Goal: Task Accomplishment & Management: Manage account settings

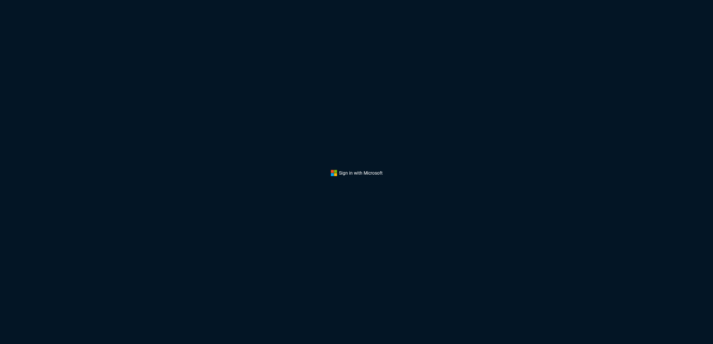
drag, startPoint x: 267, startPoint y: 166, endPoint x: 243, endPoint y: 172, distance: 25.0
click at [267, 166] on div "Sign in with Microsoft" at bounding box center [356, 172] width 713 height 344
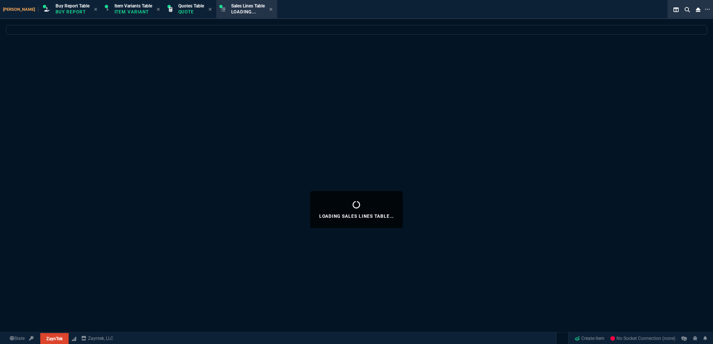
select select "1: BROV"
click at [212, 64] on div "Loading Sales Lines Table..." at bounding box center [356, 209] width 713 height 369
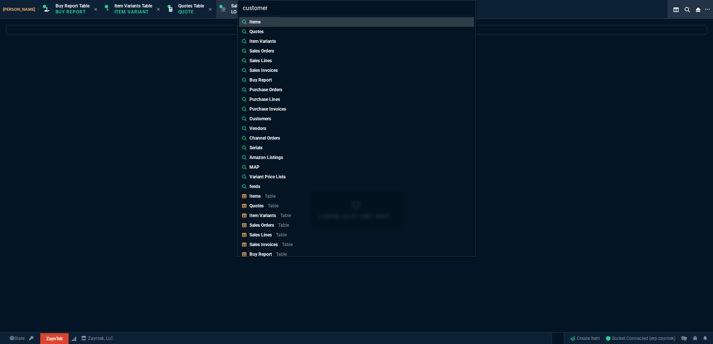
type input "Customers:"
select select
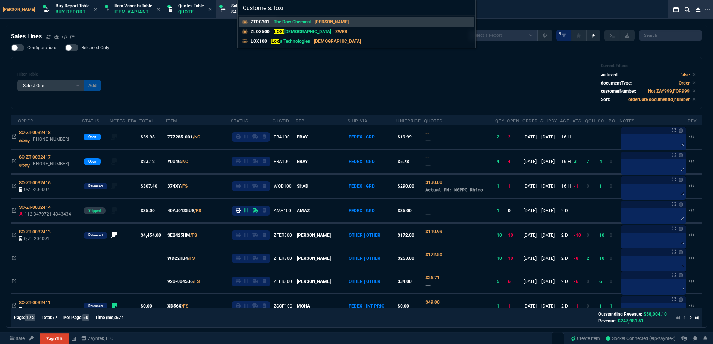
type input "Customers: loxia"
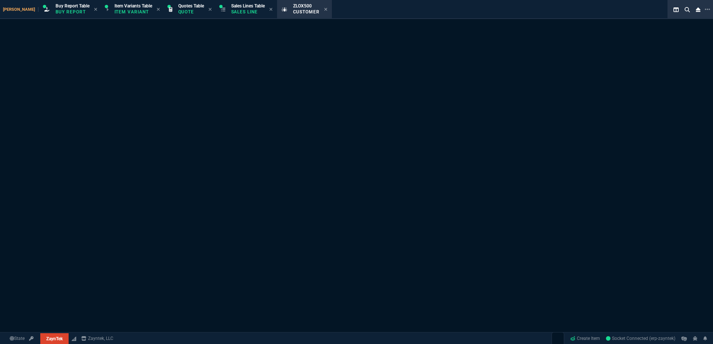
select select "1: quotes"
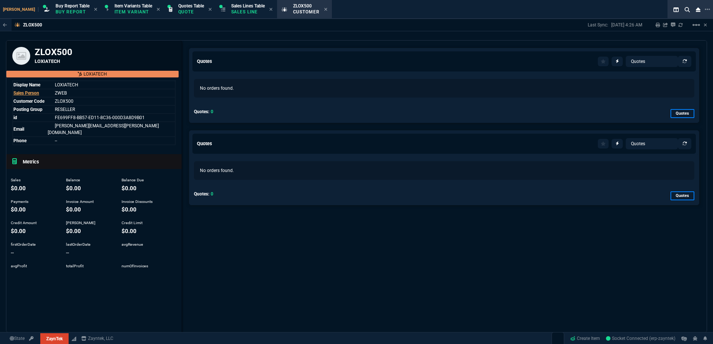
click at [303, 38] on div "ZLOX500 Last Sync: 8/21/25, 4:26 AM Sharing ZLOX500 Link Dev Link Share on Team…" at bounding box center [356, 176] width 713 height 314
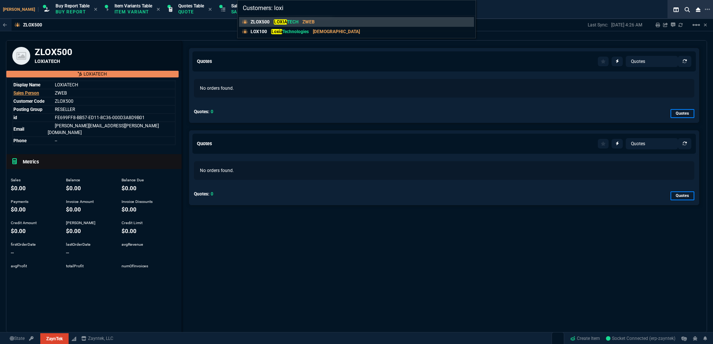
type input "Customers: loxia"
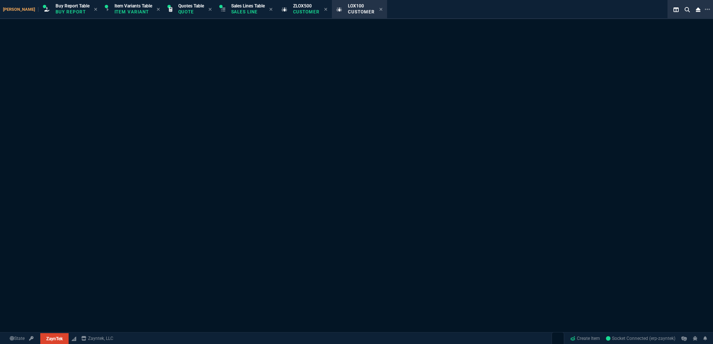
select select "1: quotes"
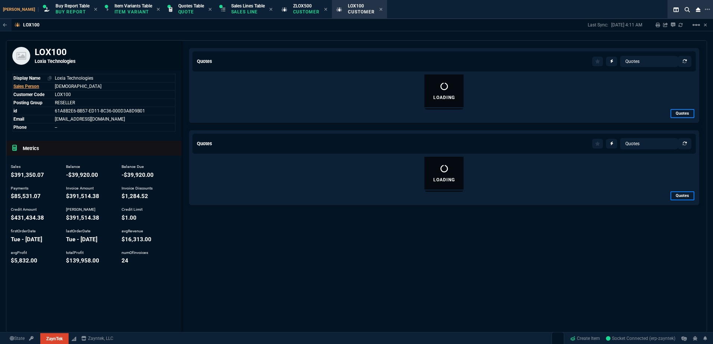
click at [324, 10] on icon at bounding box center [325, 9] width 3 height 3
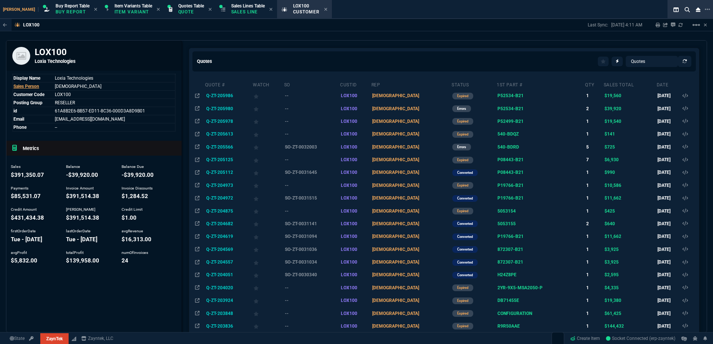
drag, startPoint x: 315, startPoint y: 197, endPoint x: 467, endPoint y: 168, distance: 154.8
click at [315, 197] on td "SO-ZT-0031515" at bounding box center [312, 198] width 56 height 13
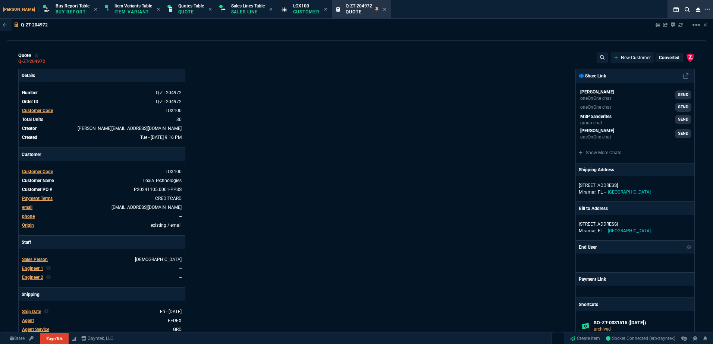
type input "2"
type input "23"
type input "56"
type input "895"
type input "56"
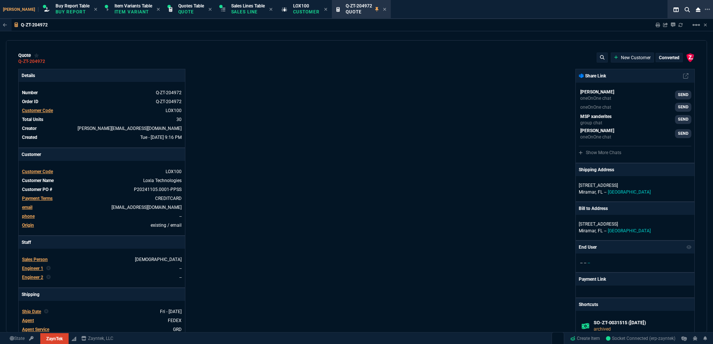
type input "895"
type input "24"
type input "64"
type input "34"
type input "115"
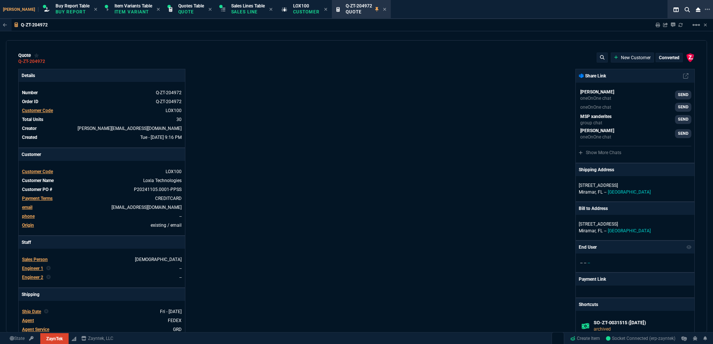
type input "20"
type input "155"
type input "62"
type input "68"
type input "74"
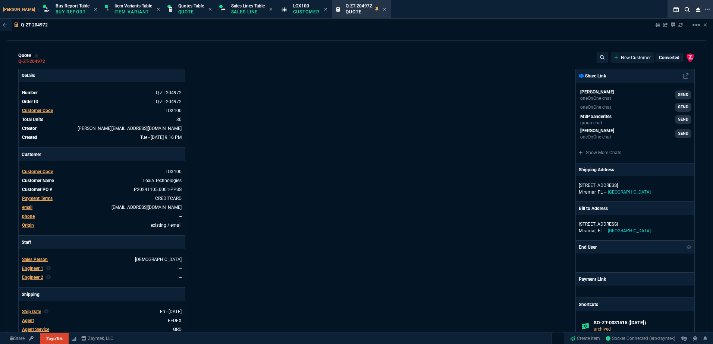
type input "331"
type input "72"
type input "101"
type input "27"
type input "45"
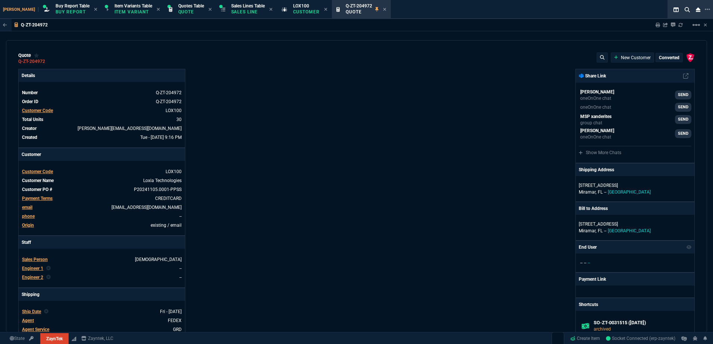
type input "80"
type input "4"
type input "21"
type input "16"
type input "79"
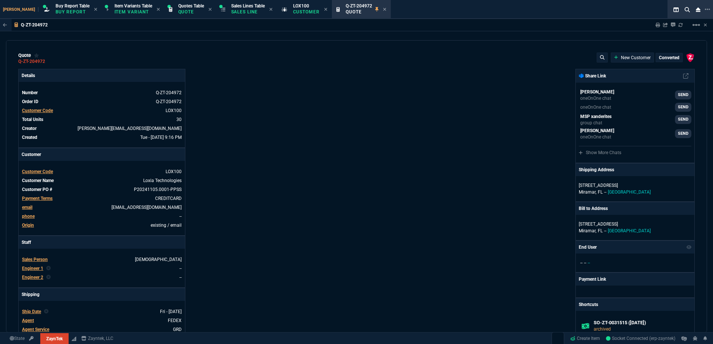
type input "154"
type input "0"
click at [696, 28] on mat-icon "linear_scale" at bounding box center [696, 25] width 9 height 9
type input "-14999900"
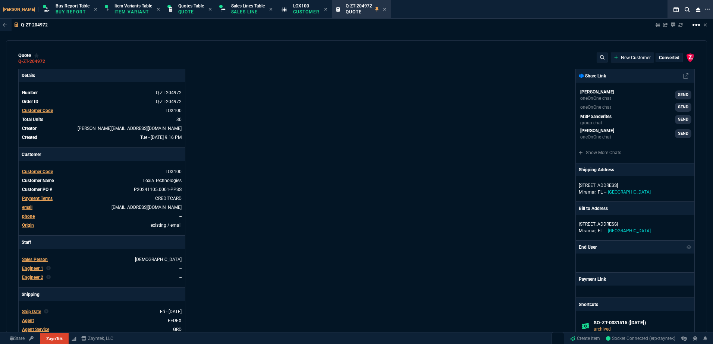
type input "71"
type input "82"
type input "43"
type input "78"
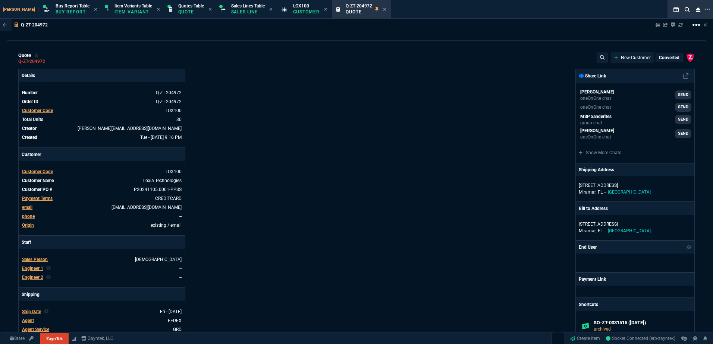
type input "46"
type input "79"
type input "85"
type input "69"
type input "55"
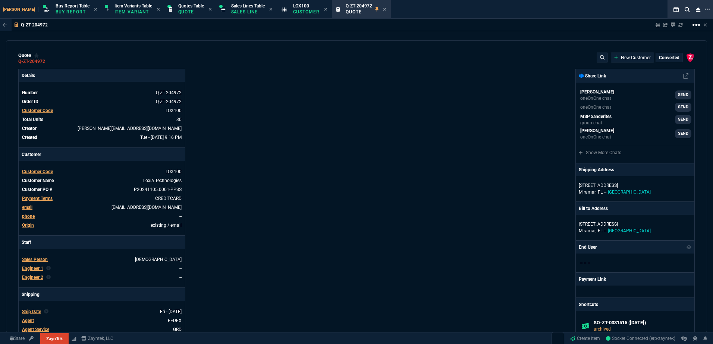
type input "47"
type input "51"
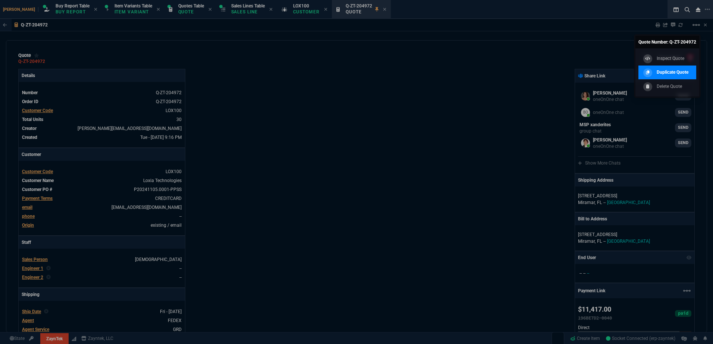
click at [674, 72] on p "Duplicate Quote" at bounding box center [673, 72] width 32 height 7
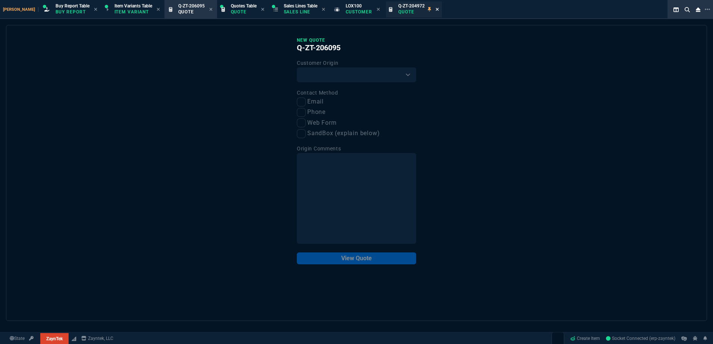
click at [435, 9] on icon at bounding box center [436, 9] width 3 height 4
drag, startPoint x: 351, startPoint y: 78, endPoint x: 343, endPoint y: 84, distance: 10.1
click at [351, 78] on select "Existing Customer Amazon Lead (first order) Website Lead (first order) Called (…" at bounding box center [356, 74] width 119 height 15
select select "existing"
click at [297, 68] on select "Existing Customer Amazon Lead (first order) Website Lead (first order) Called (…" at bounding box center [356, 74] width 119 height 15
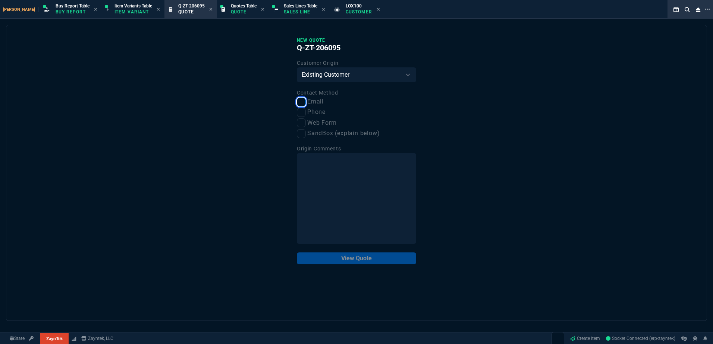
click at [299, 103] on input "Email" at bounding box center [301, 102] width 9 height 9
checkbox input "true"
click at [366, 256] on button "View Quote" at bounding box center [356, 259] width 119 height 12
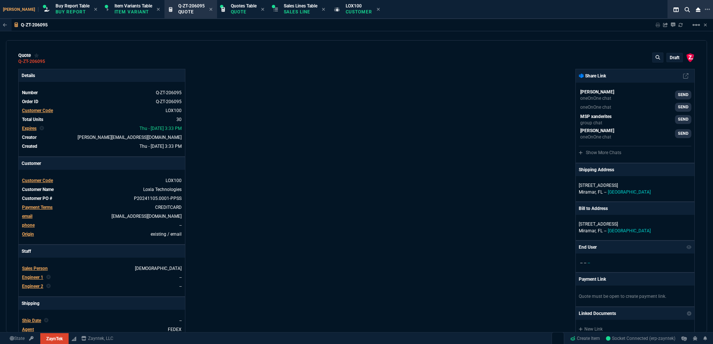
type input "2"
type input "23"
type input "56"
type input "895"
type input "56"
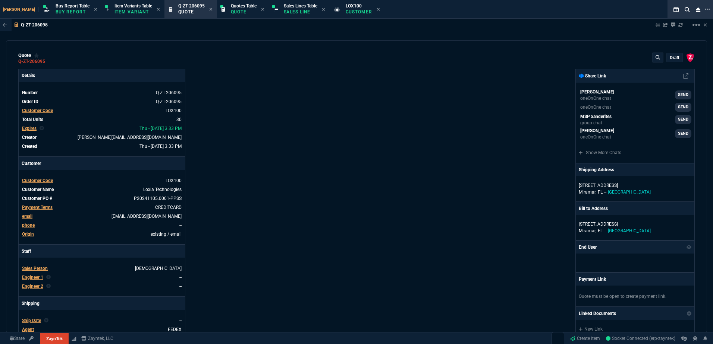
type input "895"
type input "24"
type input "64"
type input "34"
type input "115"
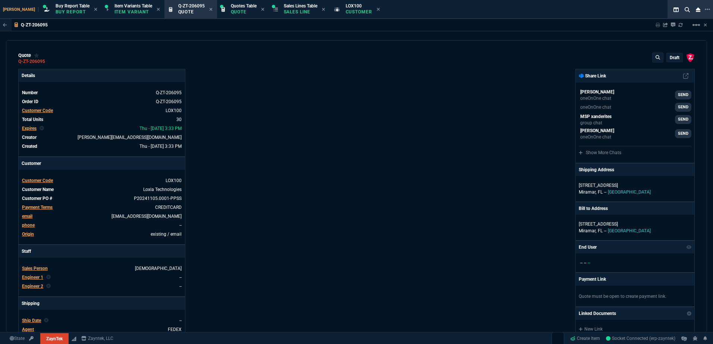
type input "20"
type input "155"
type input "62"
type input "68"
type input "74"
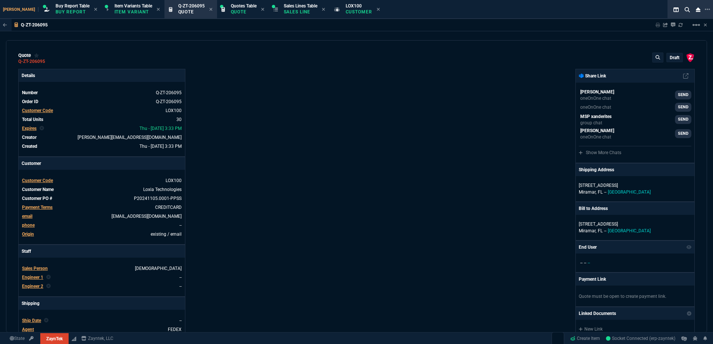
type input "331"
type input "72"
type input "101"
type input "27"
type input "45"
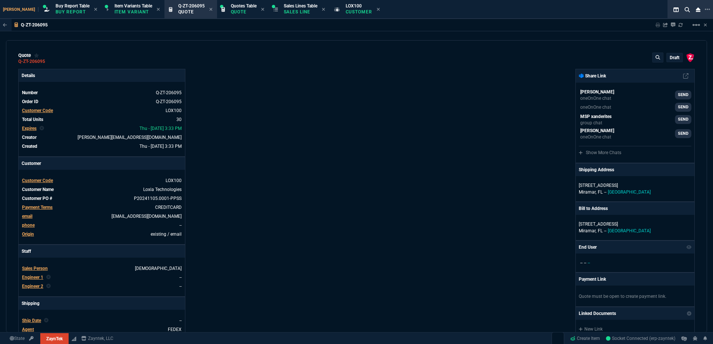
type input "80"
type input "4"
type input "21"
type input "16"
type input "79"
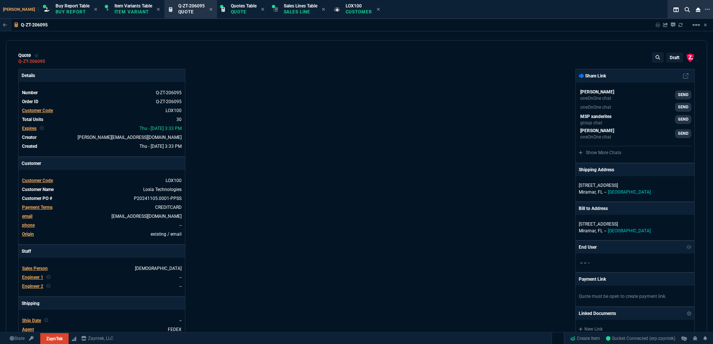
type input "154"
type input "0"
type input "-14999900"
type input "71"
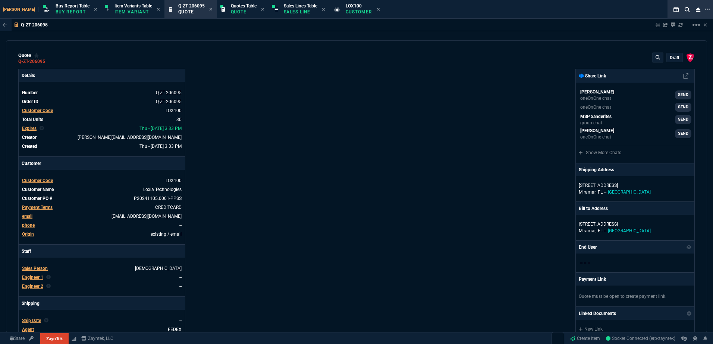
type input "71"
type input "82"
type input "43"
type input "78"
type input "46"
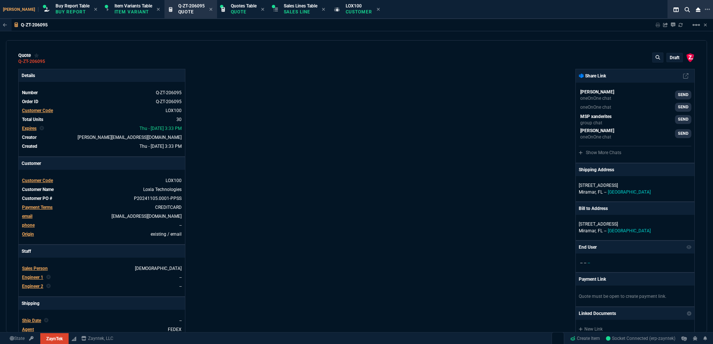
type input "79"
type input "85"
type input "69"
type input "55"
type input "47"
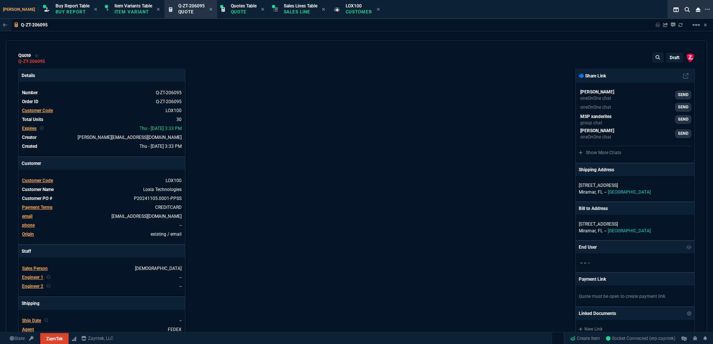
type input "51"
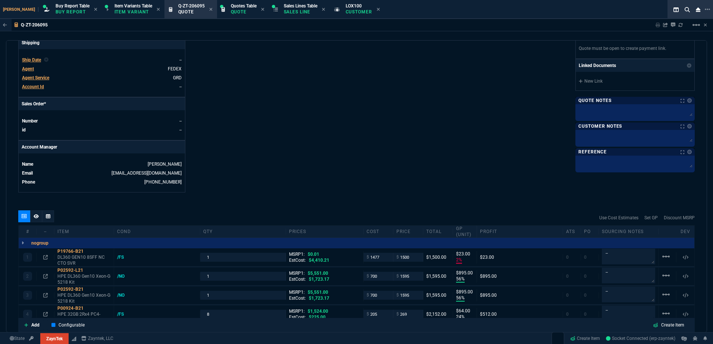
scroll to position [112, 0]
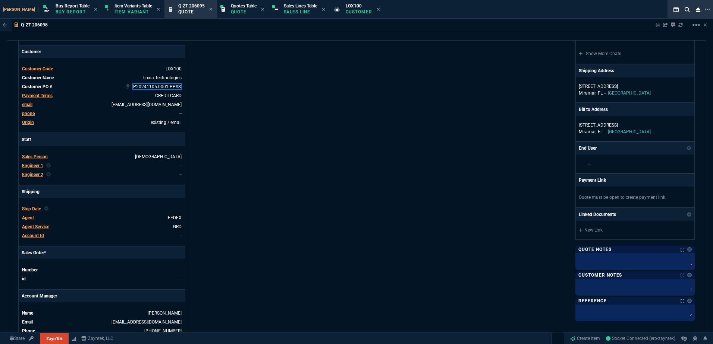
click at [171, 88] on link "P20241105.0001-PPSS" at bounding box center [156, 87] width 49 height 7
click at [262, 107] on div "Details Number Q-ZT-206095 Order ID Q-ZT-206095 Customer Code LOX100 Total Unit…" at bounding box center [187, 149] width 338 height 385
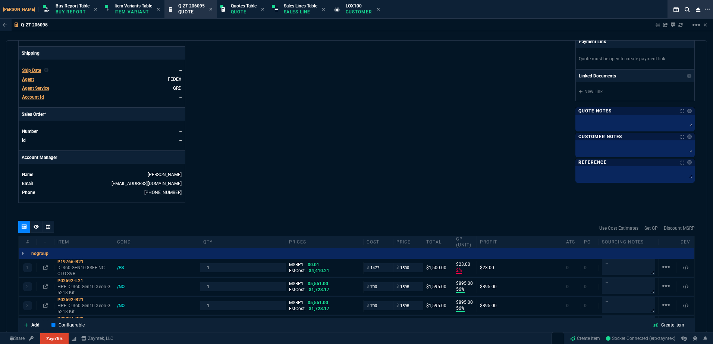
scroll to position [186, 0]
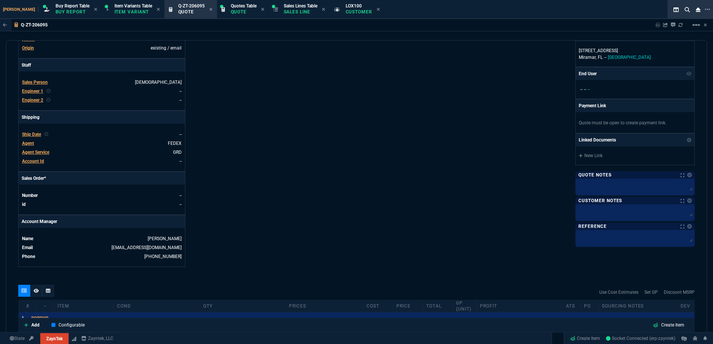
click at [35, 90] on span "Engineer 1" at bounding box center [32, 91] width 21 height 5
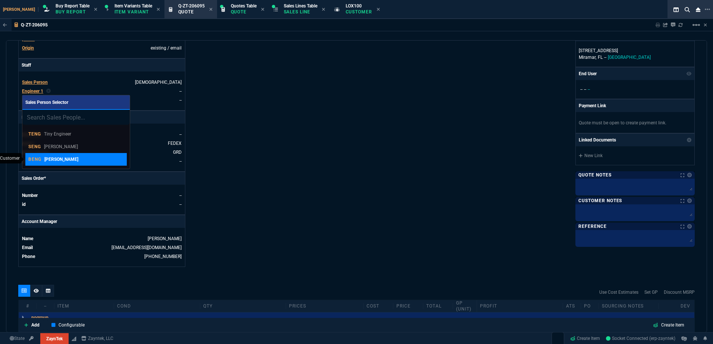
click at [69, 156] on p "Brian Engineer" at bounding box center [61, 159] width 34 height 7
click at [300, 153] on div "Details Number Q-ZT-206095 Order ID Q-ZT-206095 Customer Code LOX100 Total Unit…" at bounding box center [187, 75] width 338 height 385
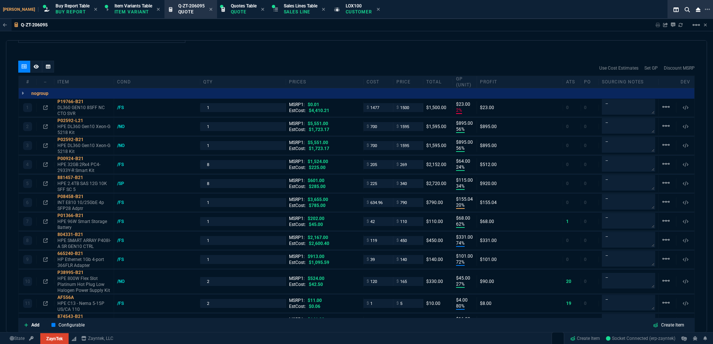
scroll to position [580, 0]
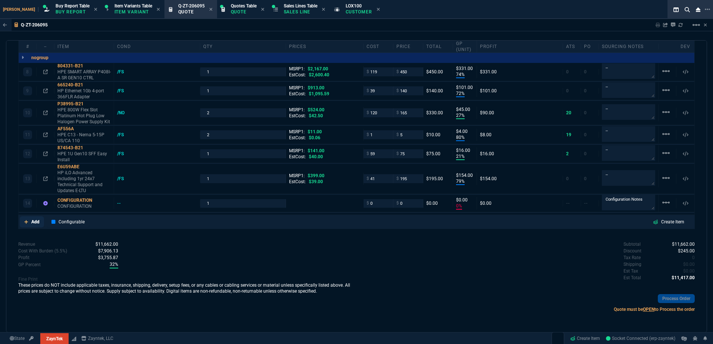
click at [21, 224] on link "Add" at bounding box center [32, 222] width 24 height 11
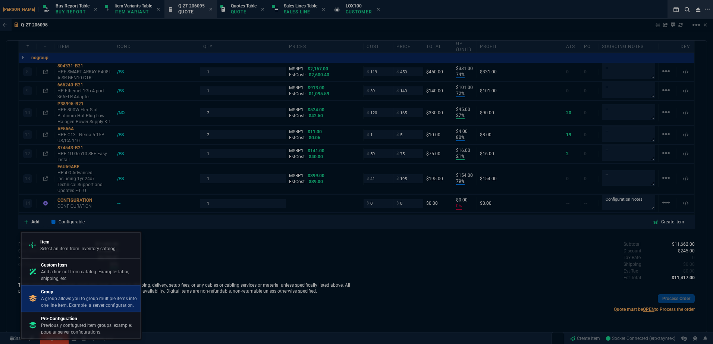
click at [68, 300] on p "A group allows you to group multiple items into one line item. Example: a serve…" at bounding box center [89, 302] width 96 height 13
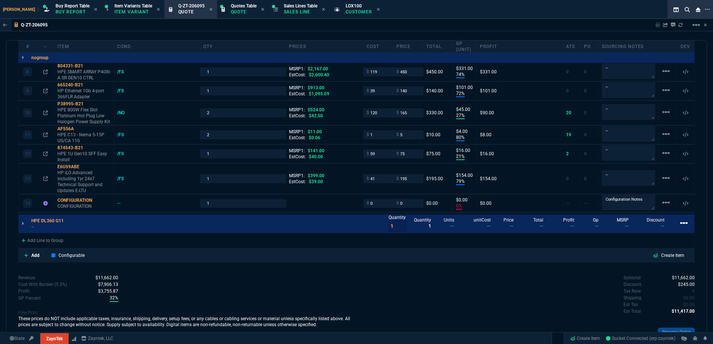
click at [683, 223] on mat-icon "linear_scale" at bounding box center [683, 223] width 9 height 9
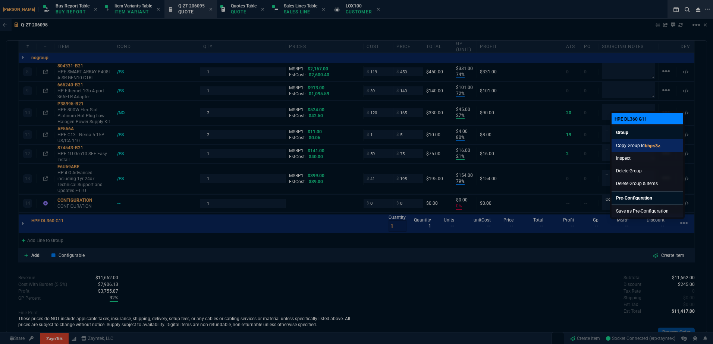
click at [649, 148] on code "bhps3z" at bounding box center [653, 146] width 16 height 6
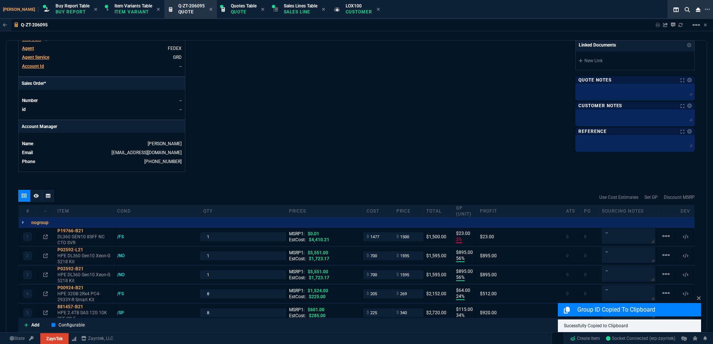
click at [51, 198] on div at bounding box center [48, 196] width 12 height 12
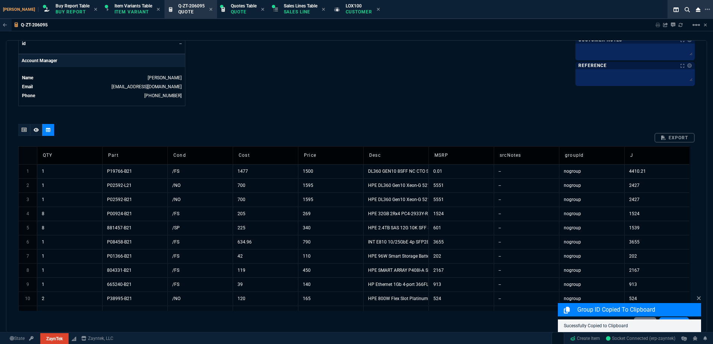
scroll to position [431, 0]
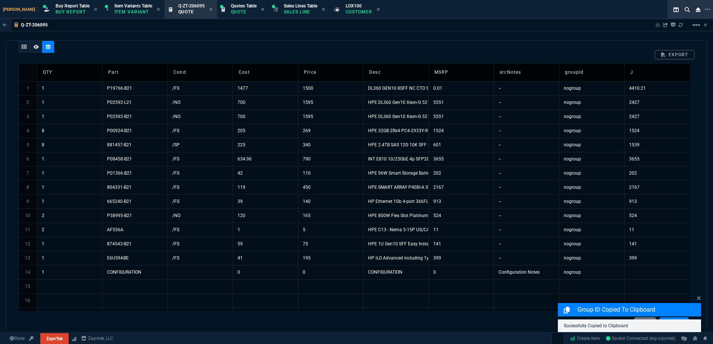
click at [587, 91] on td "nogroup" at bounding box center [591, 88] width 65 height 14
drag, startPoint x: 589, startPoint y: 91, endPoint x: 597, endPoint y: 90, distance: 7.5
click at [590, 90] on td "bhps3z" at bounding box center [591, 88] width 65 height 14
drag, startPoint x: 623, startPoint y: 96, endPoint x: 613, endPoint y: 289, distance: 193.0
click at [612, 288] on td at bounding box center [591, 287] width 65 height 14
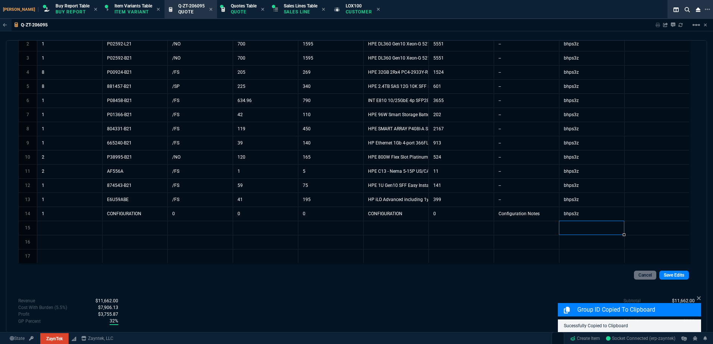
scroll to position [546, 0]
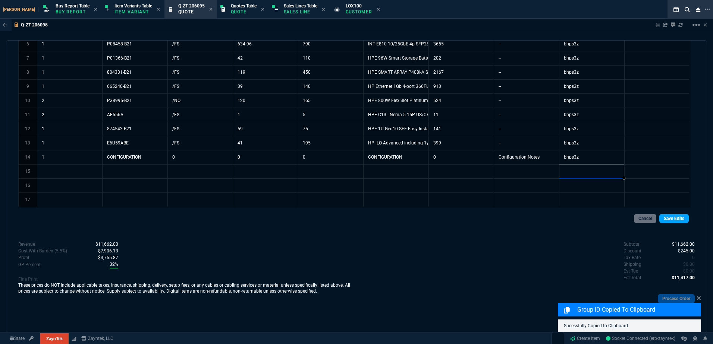
click at [670, 222] on link "Save Edits" at bounding box center [673, 218] width 29 height 9
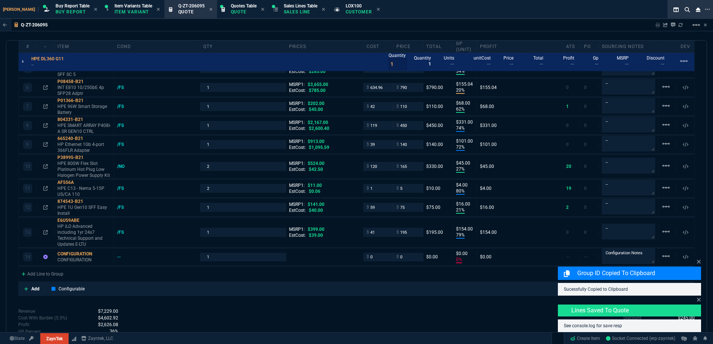
type input "2"
type input "23"
type input "56"
type input "895"
type input "56"
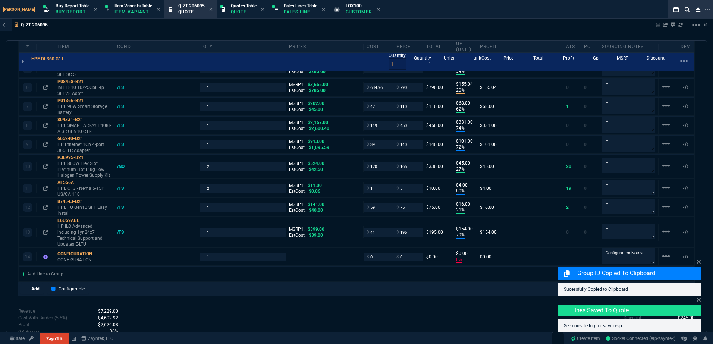
type input "895"
type input "24"
type input "64"
type input "34"
type input "115"
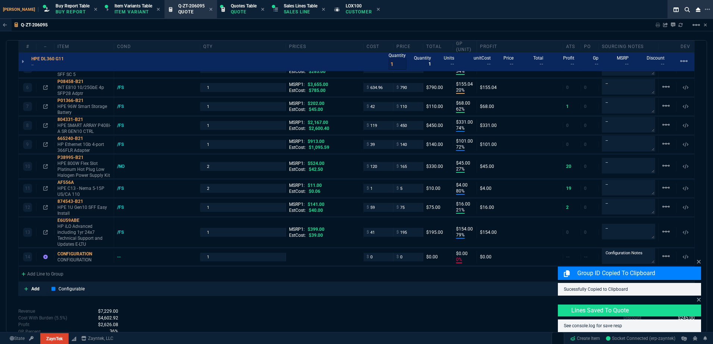
type input "20"
type input "155"
type input "62"
type input "68"
type input "74"
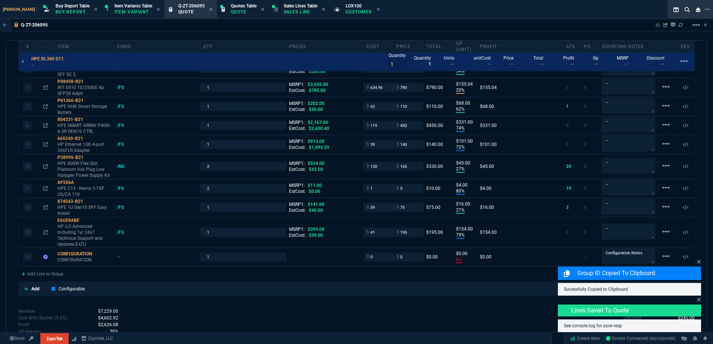
type input "331"
type input "72"
type input "101"
type input "27"
type input "45"
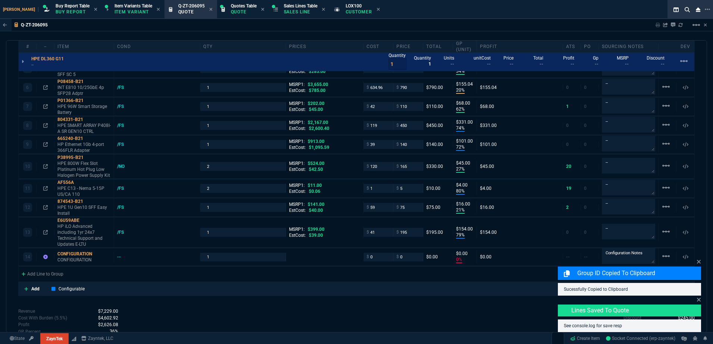
type input "80"
type input "4"
type input "21"
type input "16"
type input "79"
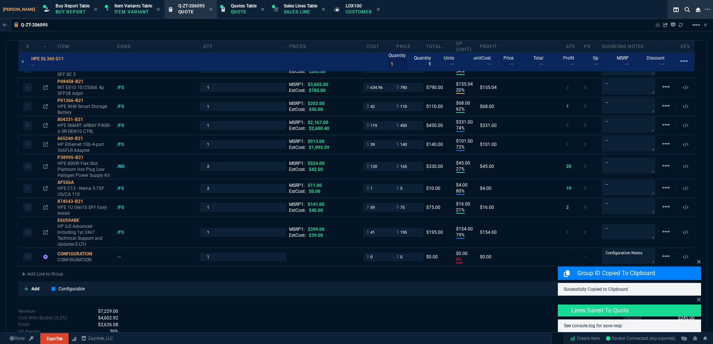
type input "154"
type input "0"
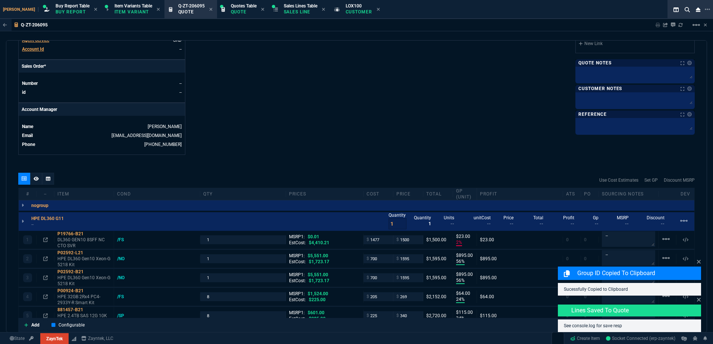
type input "-14999900"
type input "71"
type input "82"
type input "43"
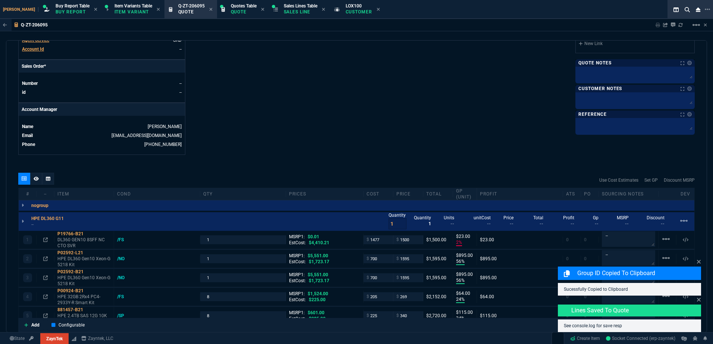
type input "78"
type input "46"
type input "79"
type input "85"
type input "69"
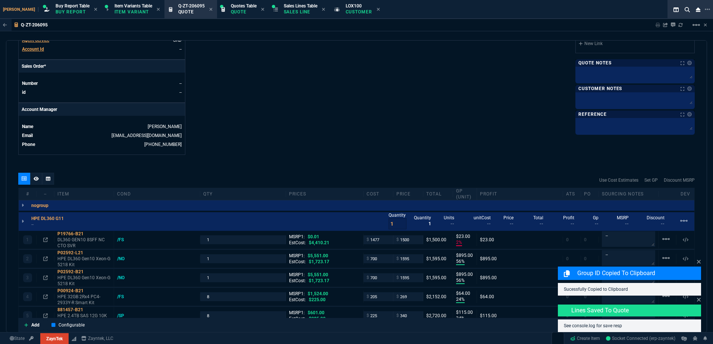
type input "55"
type input "47"
type input "51"
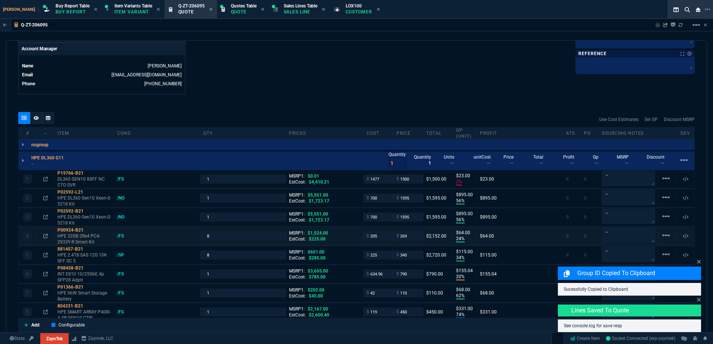
scroll to position [397, 0]
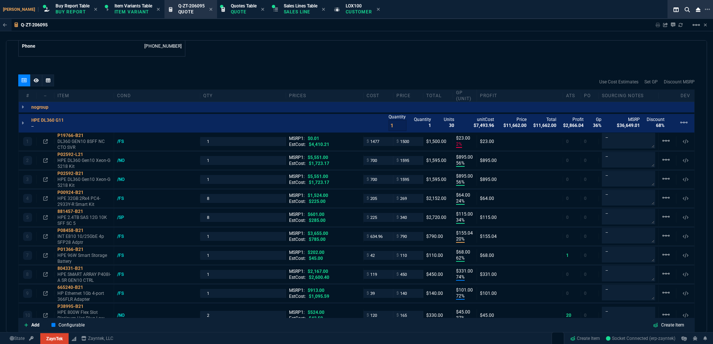
click at [35, 126] on p "--" at bounding box center [49, 126] width 37 height 6
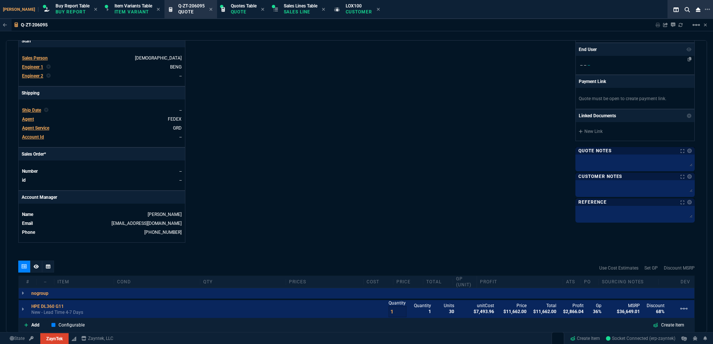
scroll to position [62, 0]
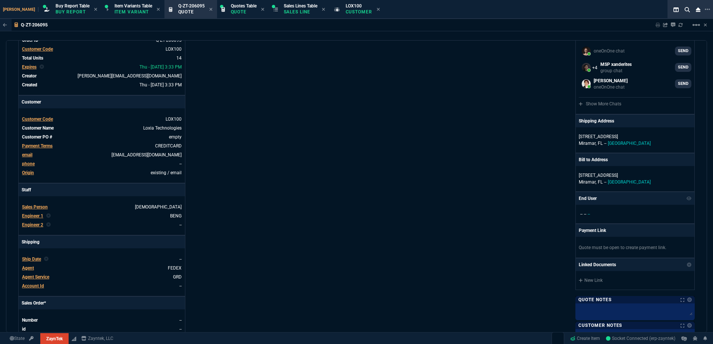
drag, startPoint x: 701, startPoint y: 26, endPoint x: 697, endPoint y: 31, distance: 5.6
click at [701, 26] on div "Sharing Q-ZT-206095 Link Dev Link Share on Teams linear_scale" at bounding box center [676, 25] width 61 height 12
click at [693, 30] on nx-icon "linear_scale" at bounding box center [696, 27] width 9 height 5
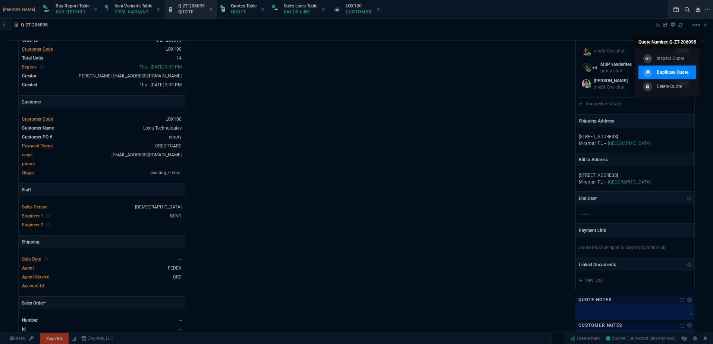
click at [686, 69] on div "Duplicate Quote" at bounding box center [664, 73] width 47 height 8
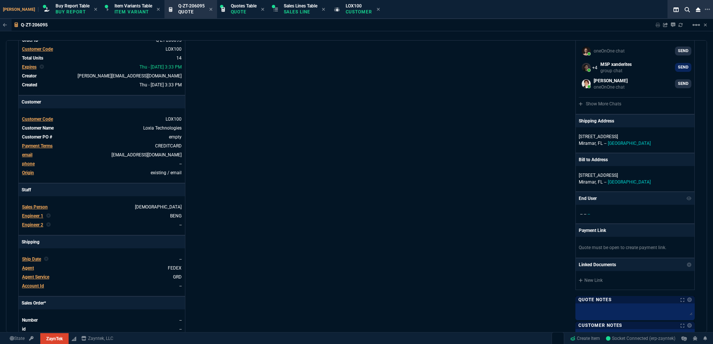
select select
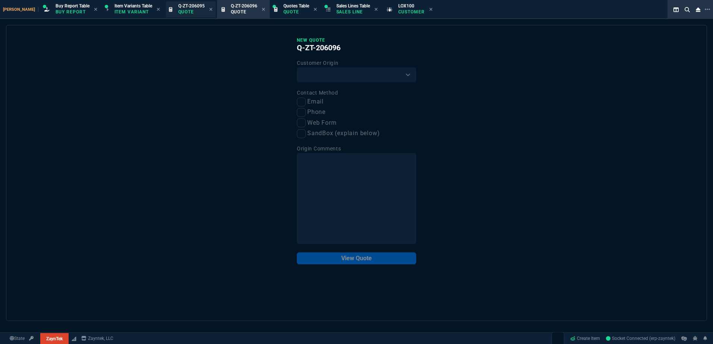
click at [188, 10] on p "Quote" at bounding box center [191, 12] width 26 height 6
click at [262, 10] on icon at bounding box center [263, 9] width 3 height 3
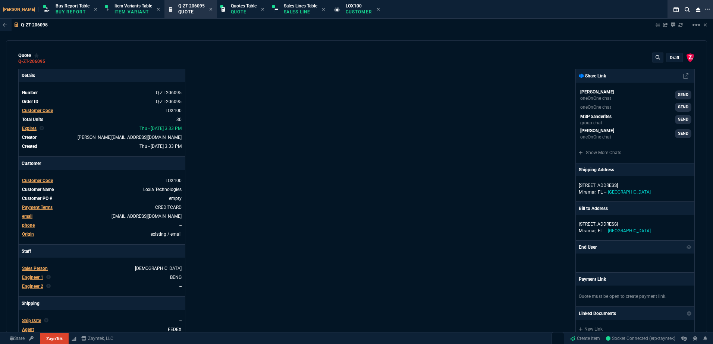
type input "2"
type input "23"
type input "56"
type input "895"
type input "56"
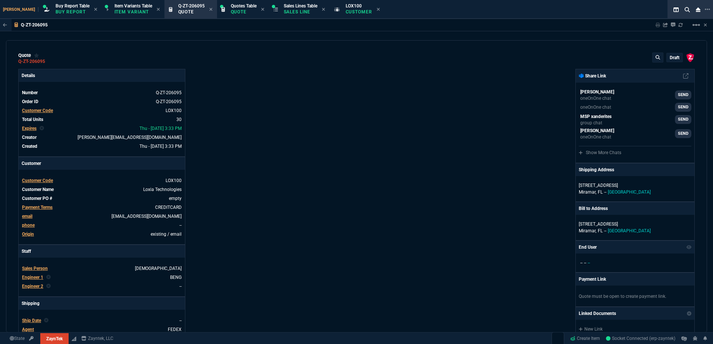
type input "895"
type input "24"
type input "64"
type input "34"
type input "115"
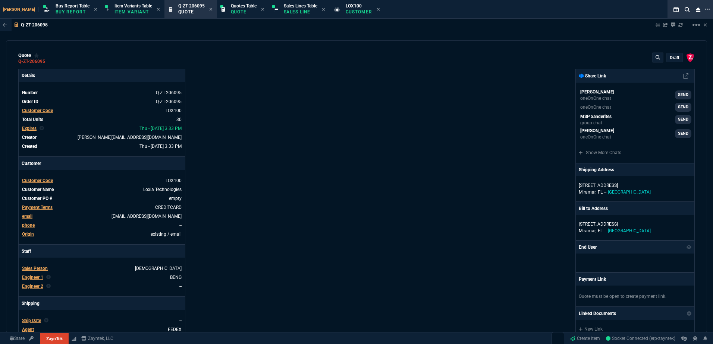
type input "20"
type input "155"
type input "62"
type input "68"
type input "74"
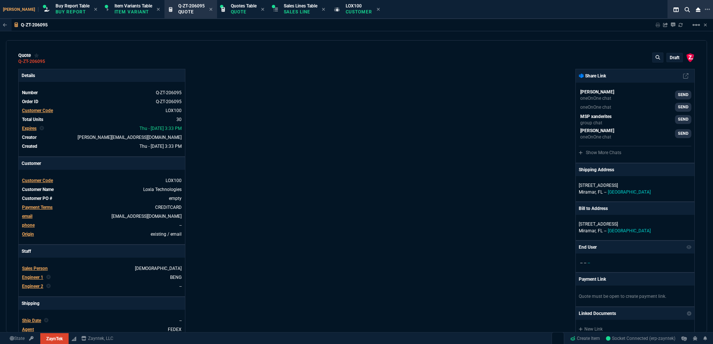
type input "331"
type input "72"
type input "101"
type input "27"
type input "45"
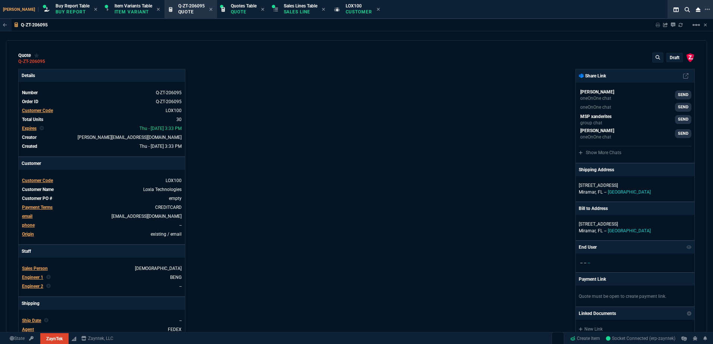
type input "80"
type input "4"
type input "21"
type input "16"
type input "79"
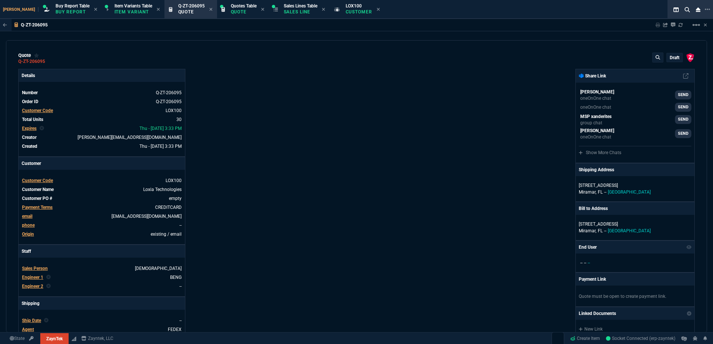
type input "154"
type input "0"
type input "-14999900"
type input "71"
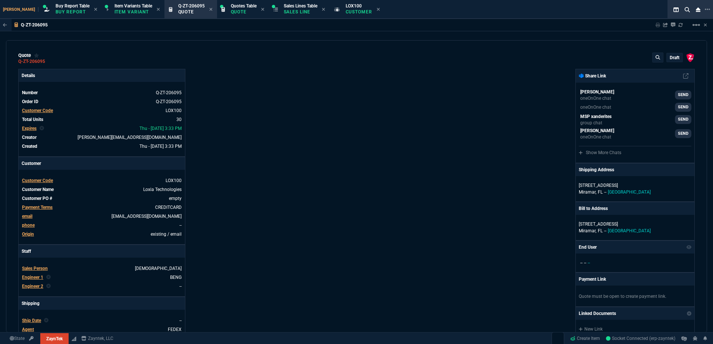
type input "71"
type input "82"
type input "43"
type input "78"
type input "46"
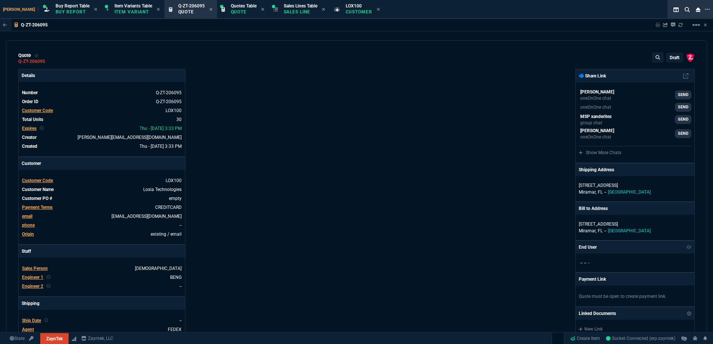
type input "79"
type input "85"
type input "69"
type input "55"
type input "47"
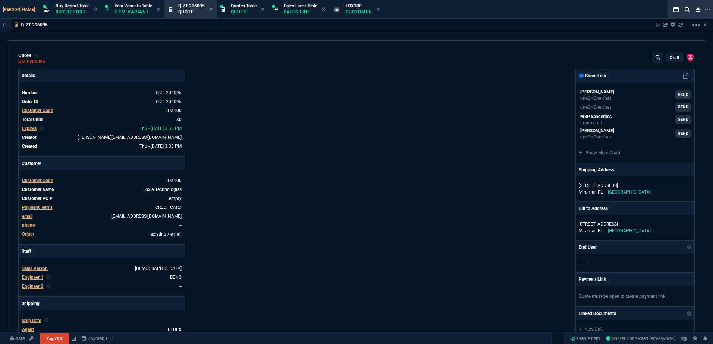
type input "51"
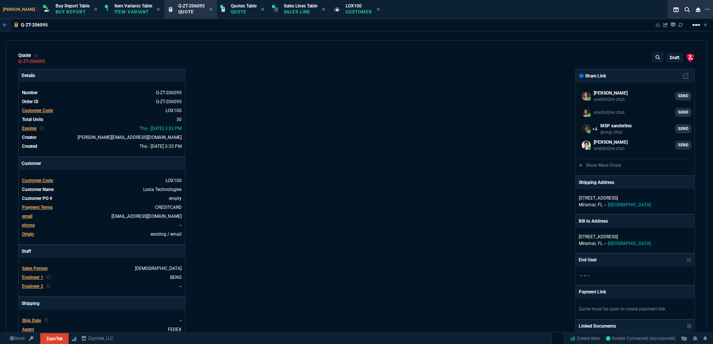
click at [696, 25] on mat-icon "linear_scale" at bounding box center [696, 25] width 9 height 9
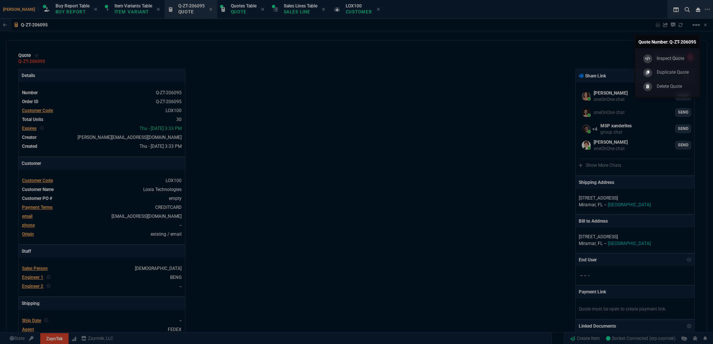
click at [683, 84] on link "Delete Quote" at bounding box center [667, 86] width 58 height 14
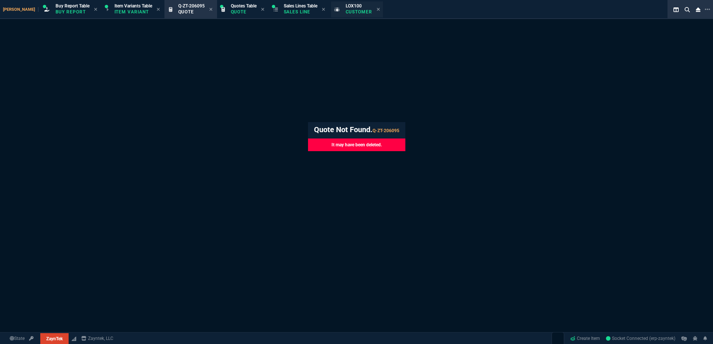
click at [346, 11] on p "Customer" at bounding box center [359, 12] width 27 height 6
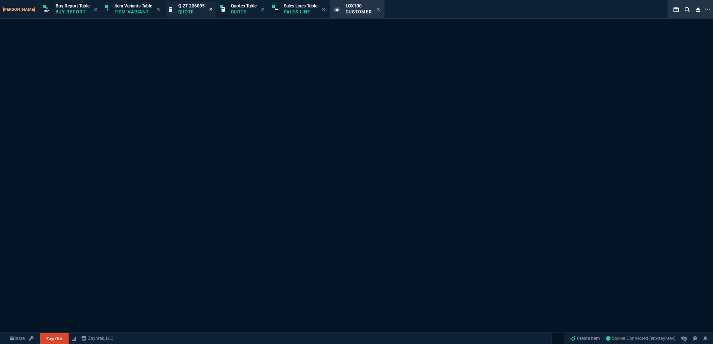
select select "1: quotes"
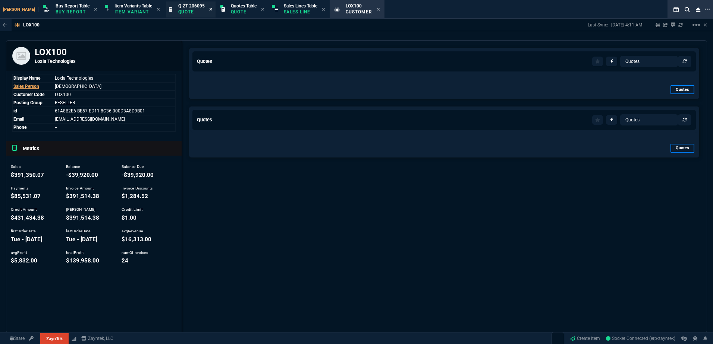
click at [209, 8] on icon at bounding box center [210, 9] width 3 height 4
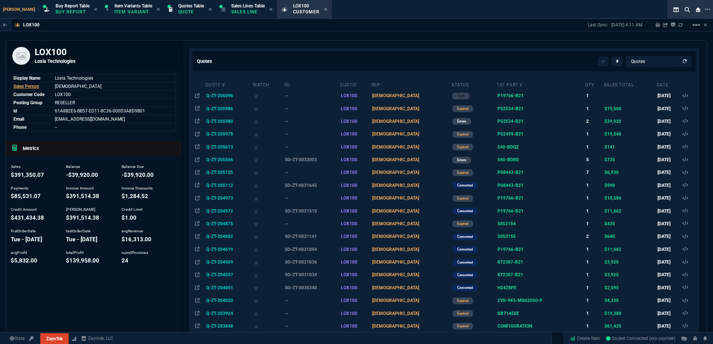
click at [230, 136] on td "Q-ZT-205978" at bounding box center [229, 134] width 48 height 13
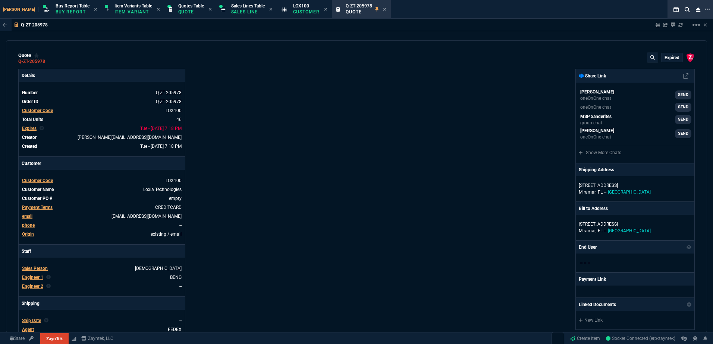
type input "22"
type input "595"
type input "16"
type input "295"
type input "29"
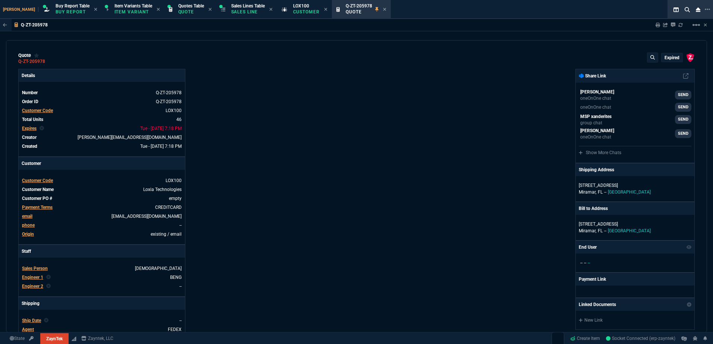
type input "22"
type input "50"
type input "300"
type input "70"
type input "275"
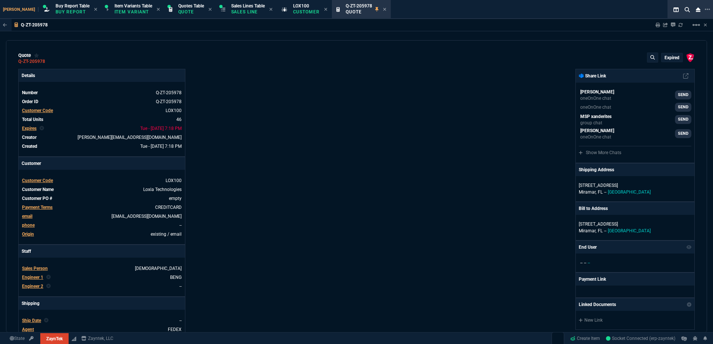
type input "0"
type input "42"
type input "295"
type input "19"
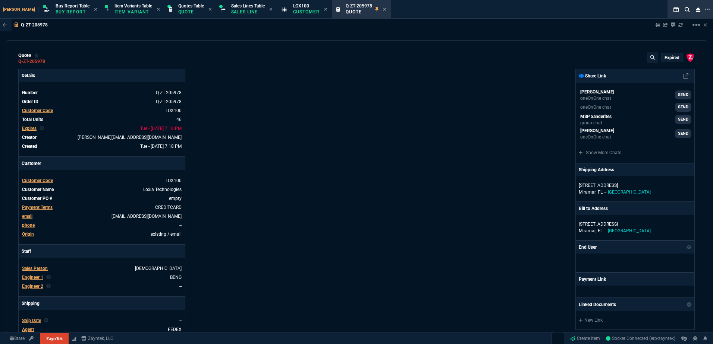
type input "235"
type input "73"
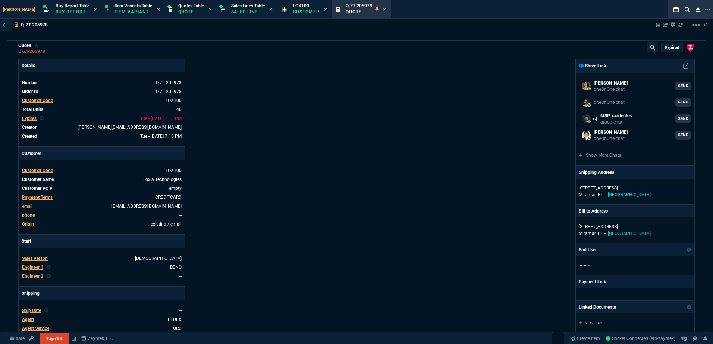
scroll to position [0, 0]
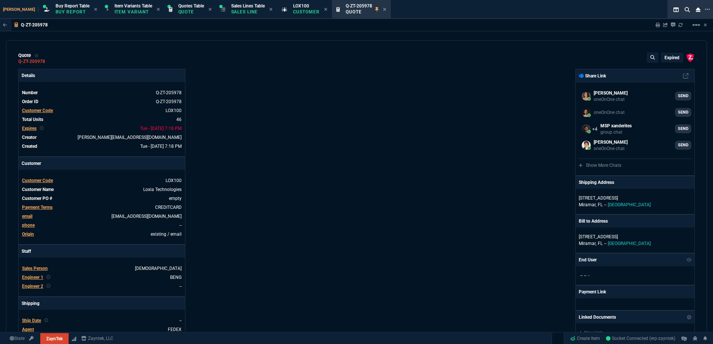
click at [701, 24] on div "Sharing Q-ZT-205978 Link Dev Link Share on Teams linear_scale" at bounding box center [676, 25] width 61 height 12
click at [700, 24] on div "Sharing Q-ZT-205978 Link Dev Link Share on Teams linear_scale" at bounding box center [676, 25] width 61 height 12
drag, startPoint x: 700, startPoint y: 24, endPoint x: 453, endPoint y: 58, distance: 249.5
click at [524, 75] on div "ZaynTek, LLC 2609 Technology Dr Suite 200 Plano, TX 75074 Share Link Fiona Ross…" at bounding box center [525, 261] width 338 height 385
click at [383, 11] on icon at bounding box center [384, 9] width 3 height 4
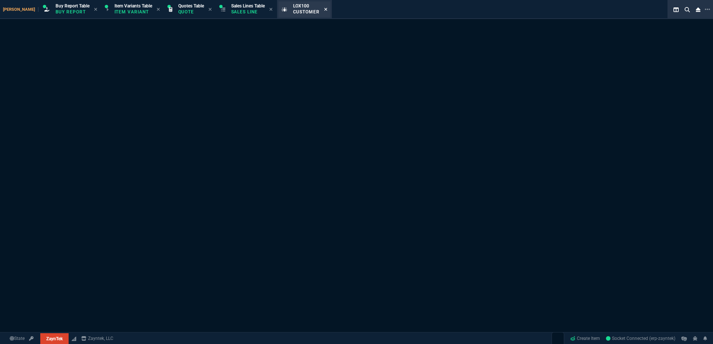
click at [324, 8] on icon at bounding box center [325, 9] width 3 height 4
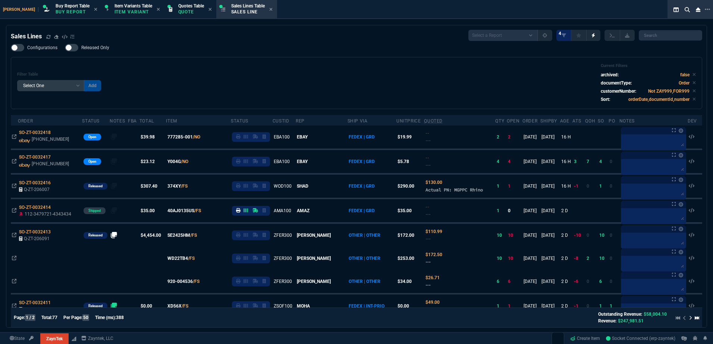
click at [207, 77] on div "Filter Table Select One Add Filter () Age () ATS () Cond (itemVariantCode) Cust…" at bounding box center [356, 83] width 679 height 40
